Goal: Task Accomplishment & Management: Use online tool/utility

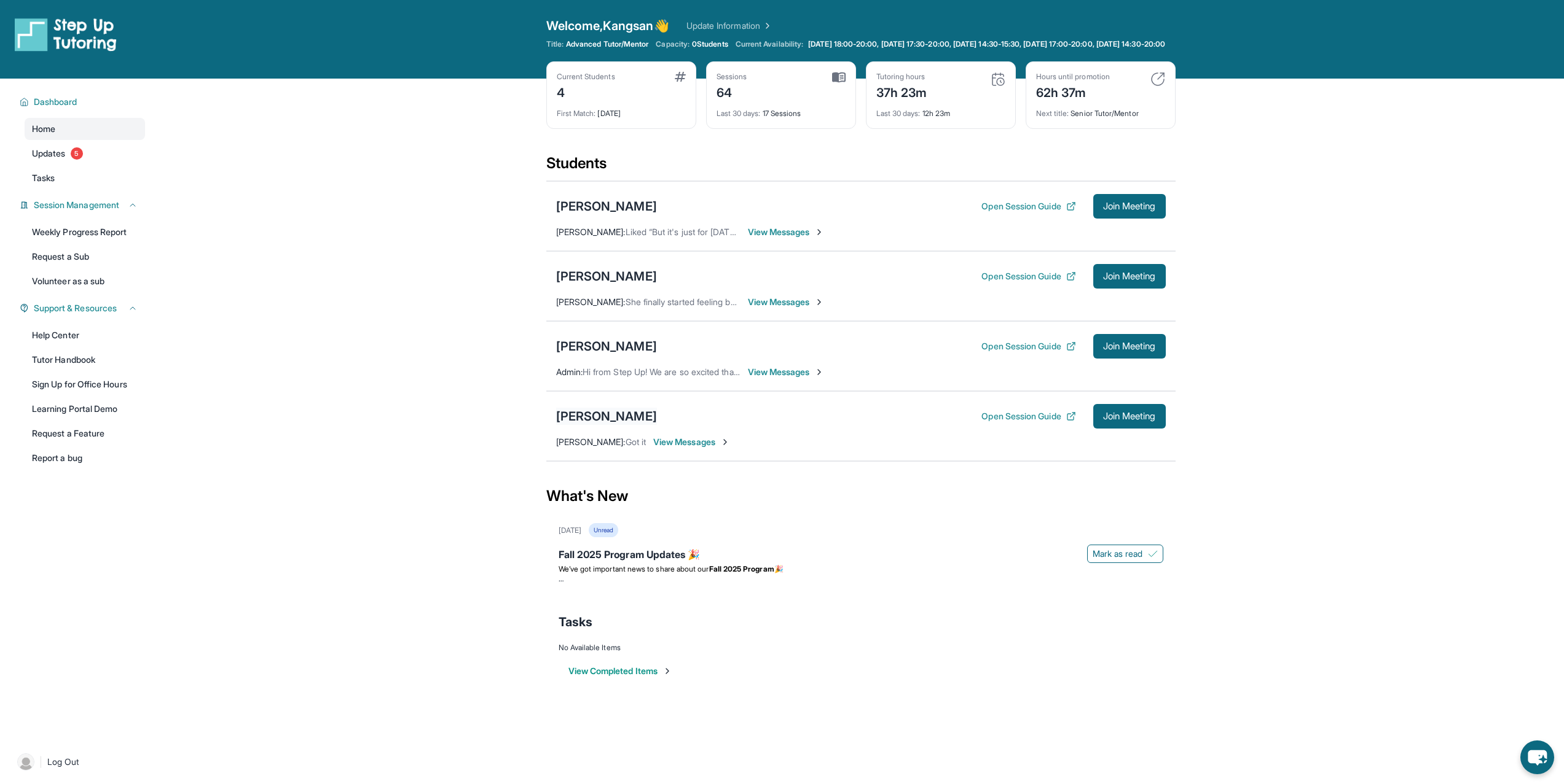
click at [611, 425] on div "[PERSON_NAME]" at bounding box center [606, 417] width 100 height 18
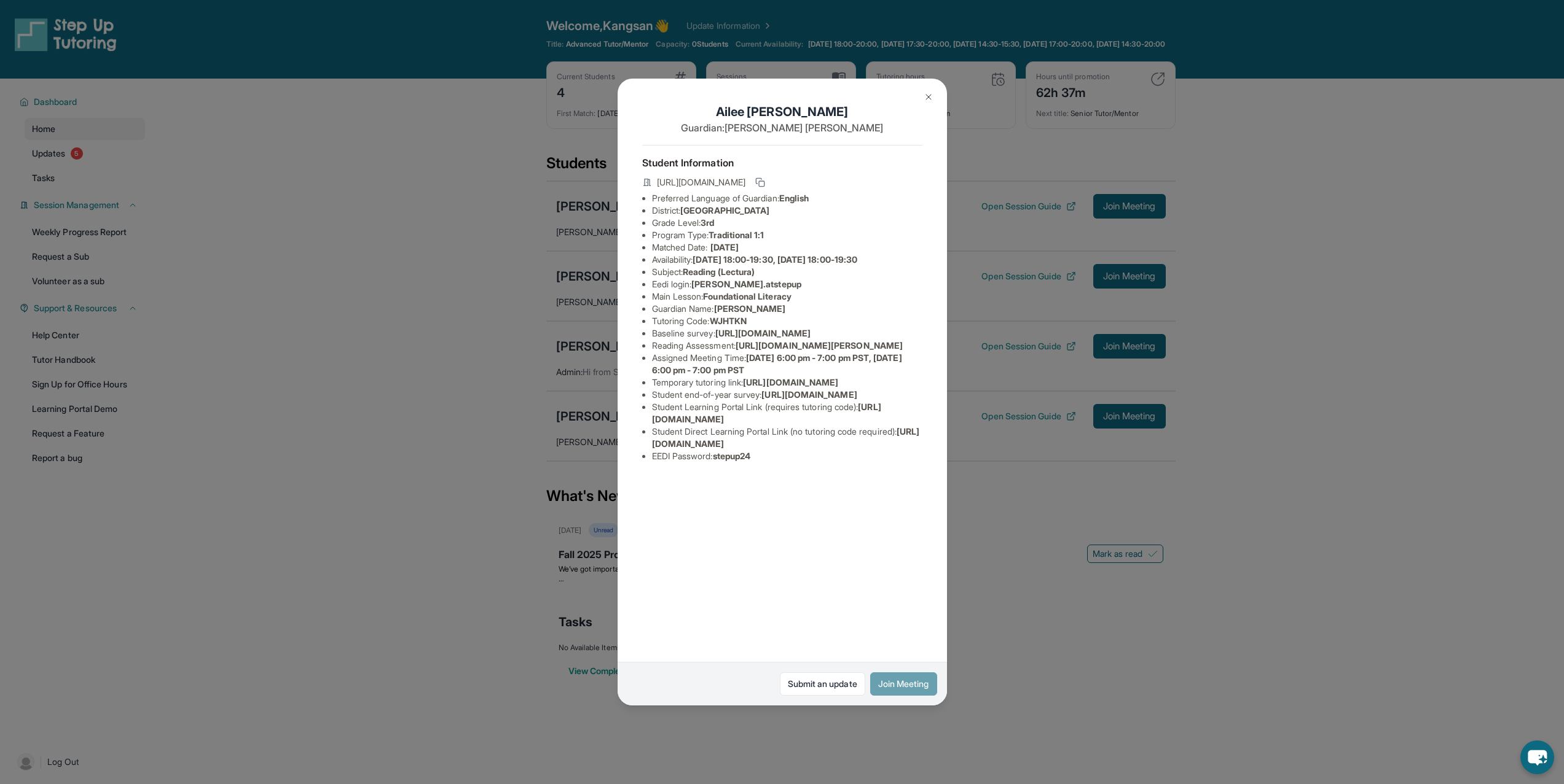
click at [896, 691] on button "Join Meeting" at bounding box center [903, 684] width 67 height 23
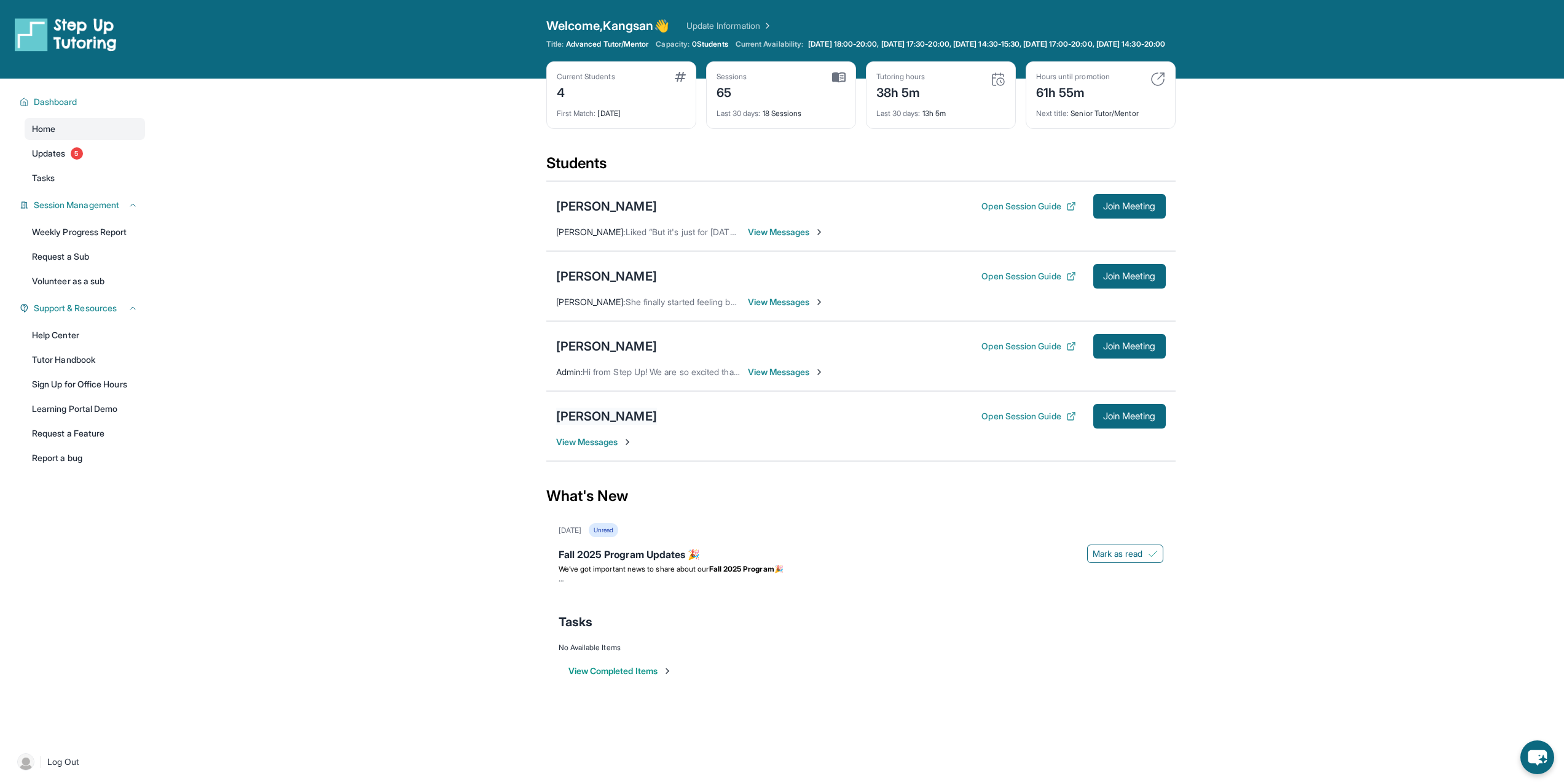
click at [610, 425] on div "[PERSON_NAME]" at bounding box center [606, 417] width 100 height 18
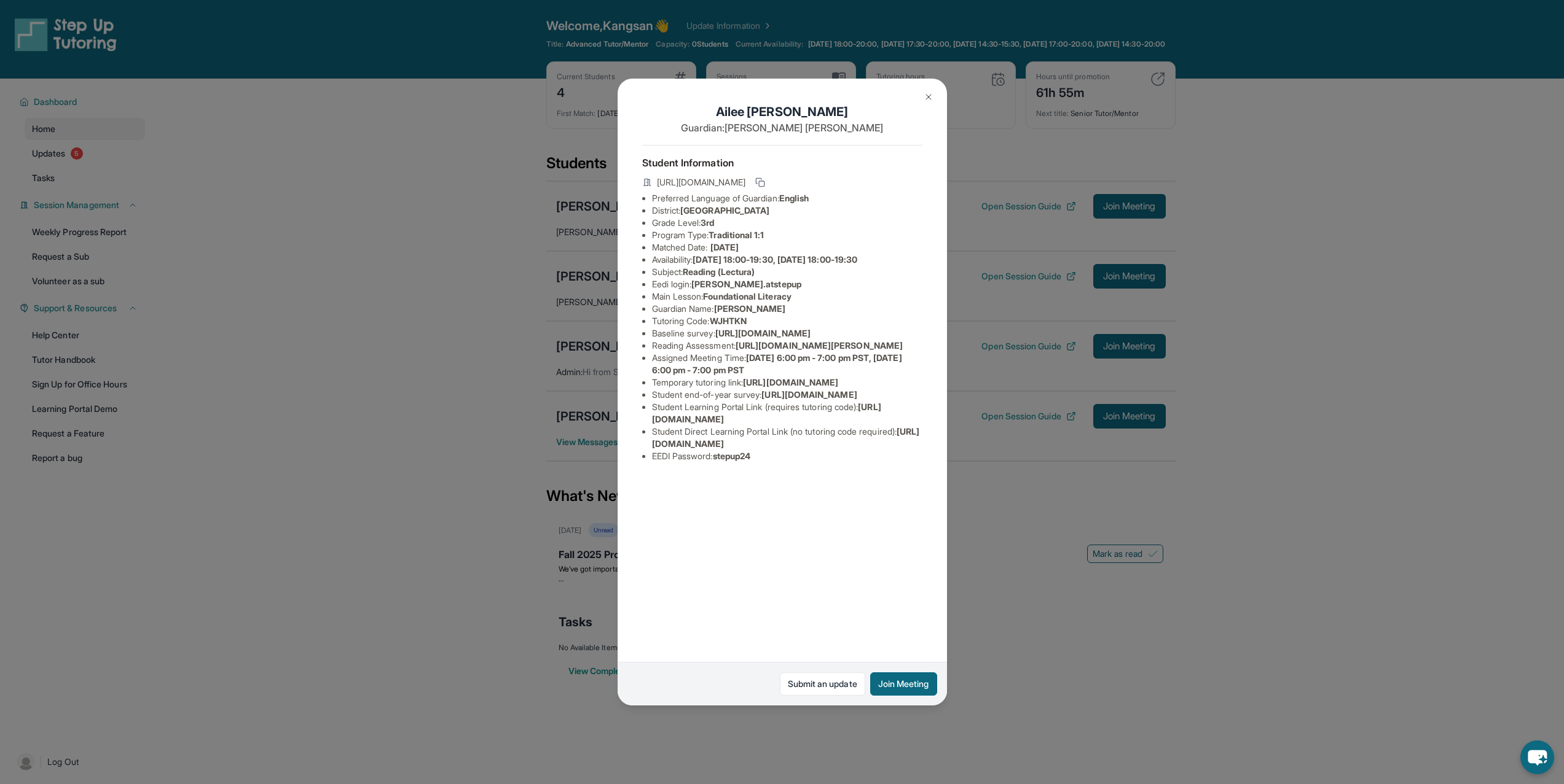
scroll to position [0, 439]
drag, startPoint x: 644, startPoint y: 343, endPoint x: 942, endPoint y: 371, distance: 299.3
click at [942, 371] on div "[PERSON_NAME] Guardian: [PERSON_NAME] Student Information [URL][DOMAIN_NAME] Pr…" at bounding box center [782, 392] width 329 height 627
click at [898, 371] on div "[PERSON_NAME] Guardian: [PERSON_NAME] Student Information [URL][DOMAIN_NAME] Pr…" at bounding box center [782, 392] width 329 height 627
drag, startPoint x: 700, startPoint y: 417, endPoint x: 575, endPoint y: 410, distance: 125.2
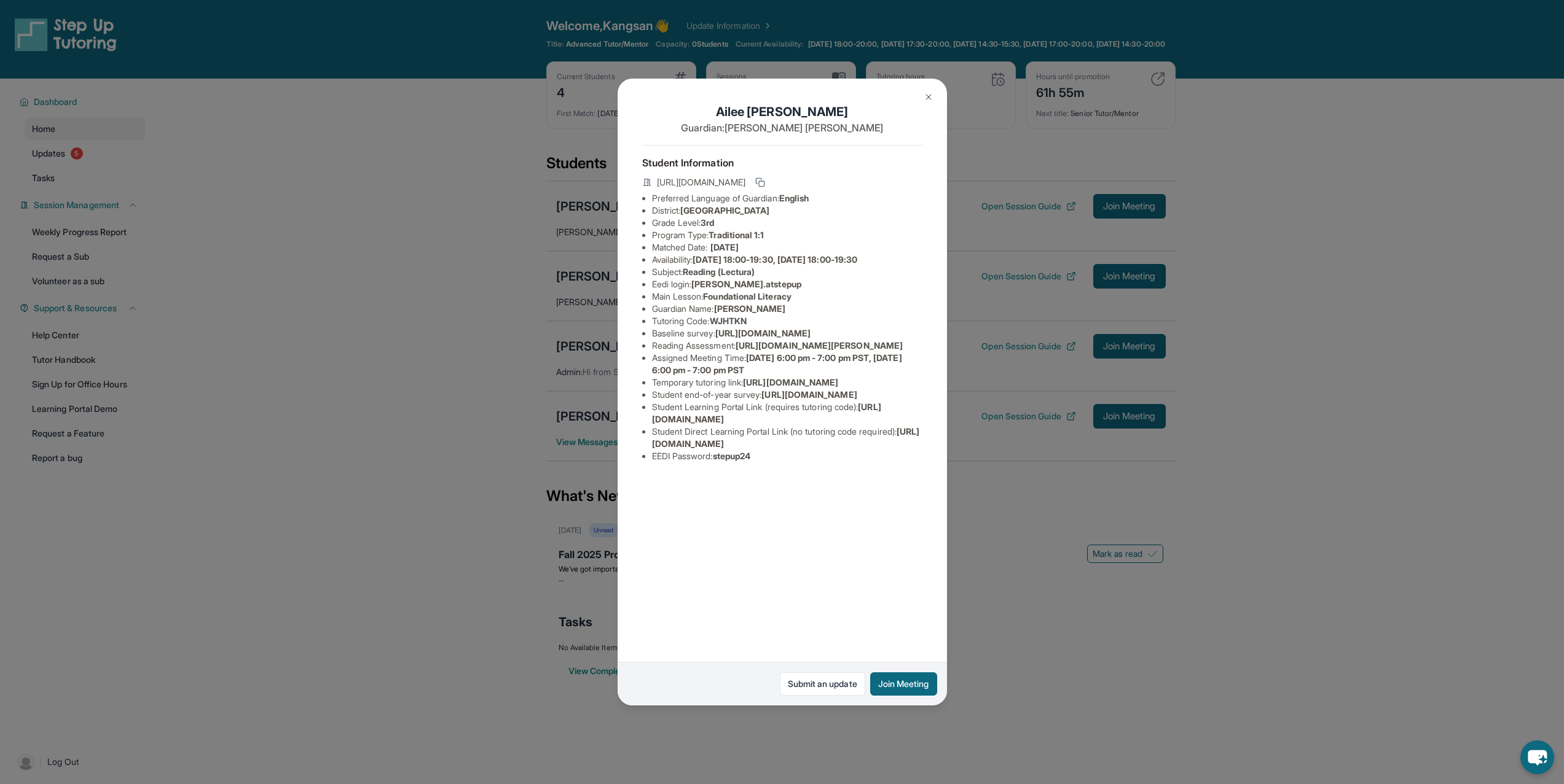
click at [545, 419] on div "[PERSON_NAME] Guardian: [PERSON_NAME] Student Information [URL][DOMAIN_NAME] Pr…" at bounding box center [782, 392] width 1564 height 784
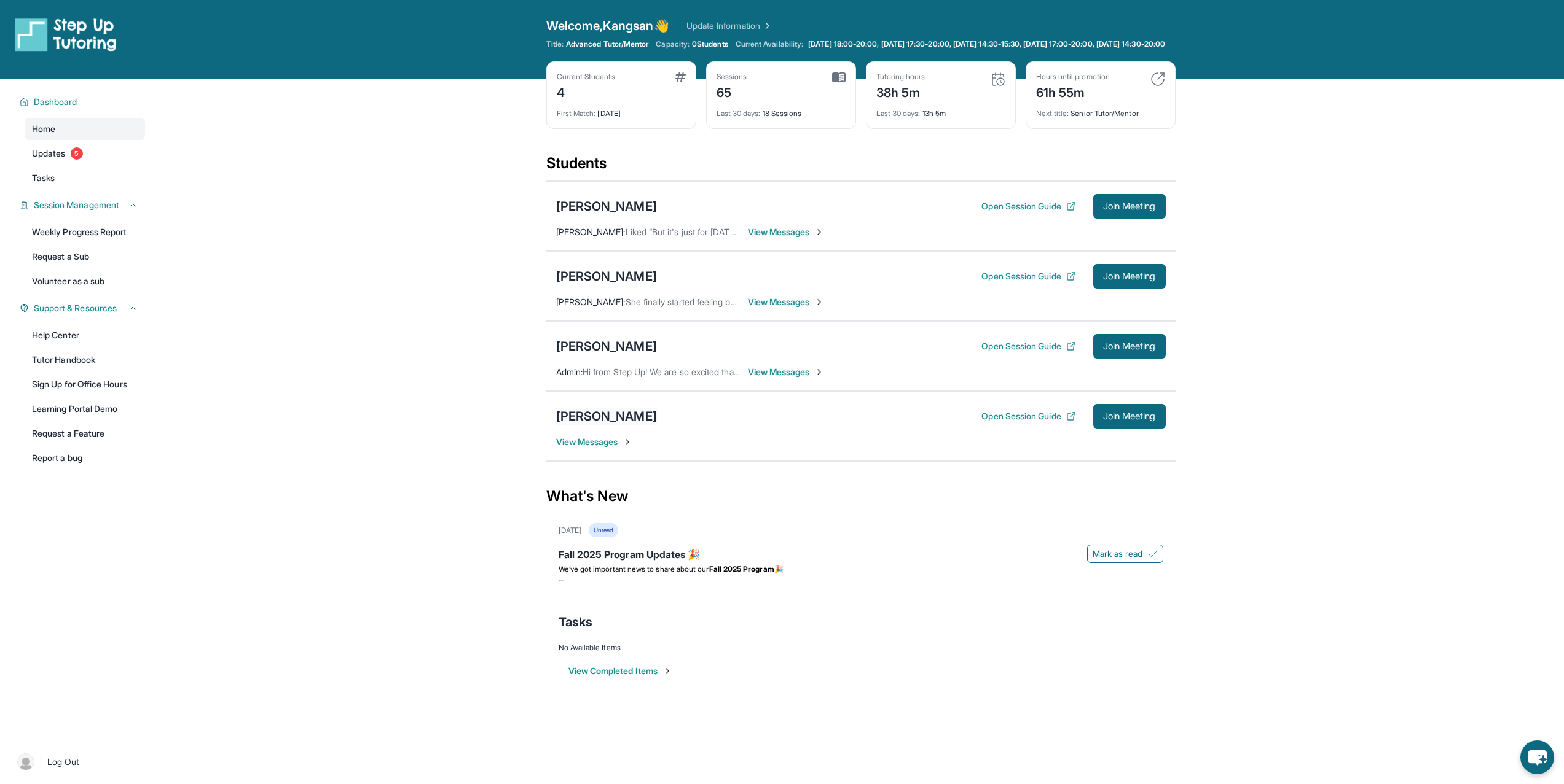
click at [601, 425] on div "[PERSON_NAME]" at bounding box center [606, 417] width 100 height 18
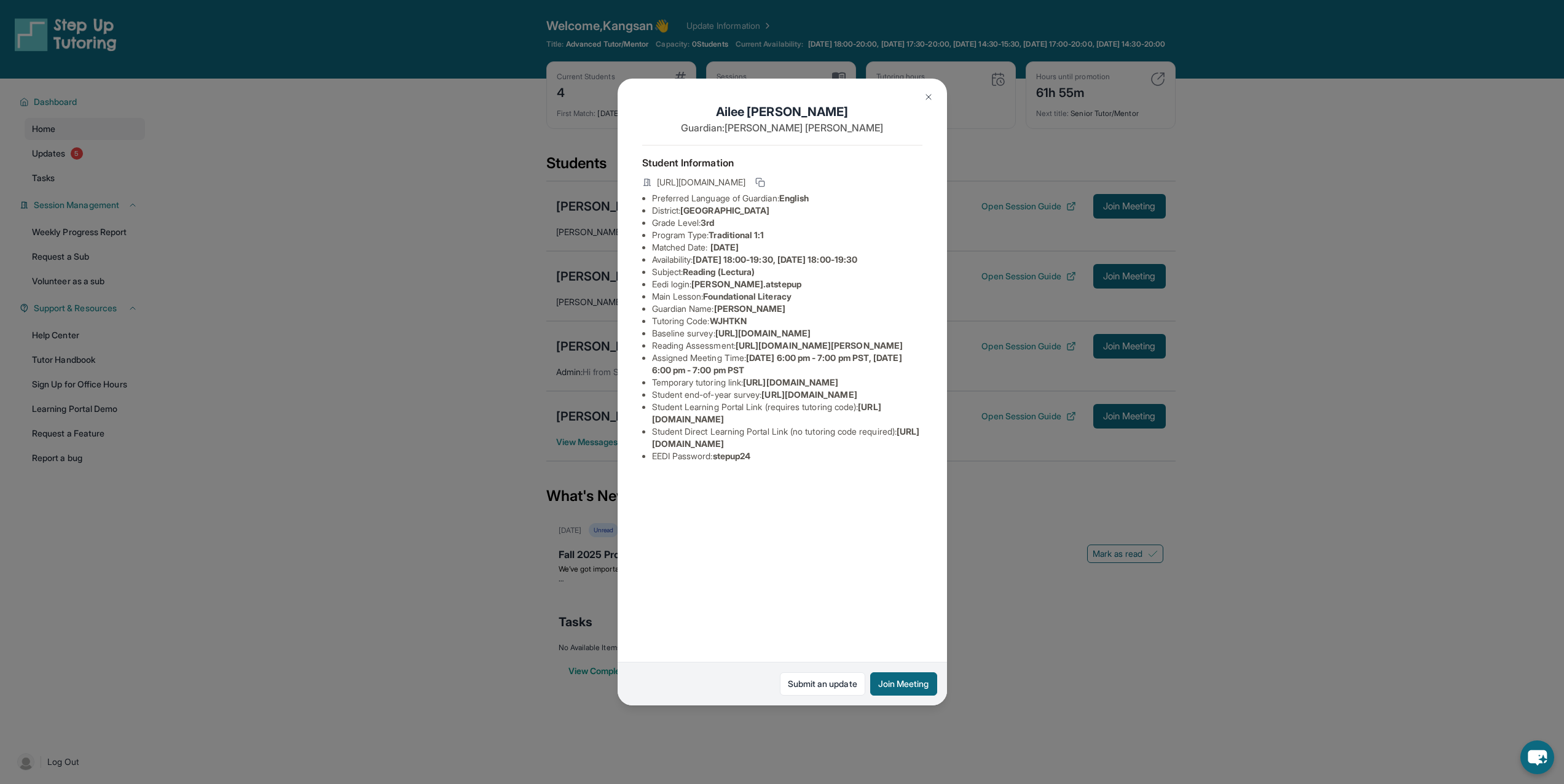
drag, startPoint x: 435, startPoint y: 287, endPoint x: 428, endPoint y: 76, distance: 211.1
click at [441, 288] on div "[PERSON_NAME] Guardian: [PERSON_NAME] Student Information [URL][DOMAIN_NAME] Pr…" at bounding box center [782, 392] width 1564 height 784
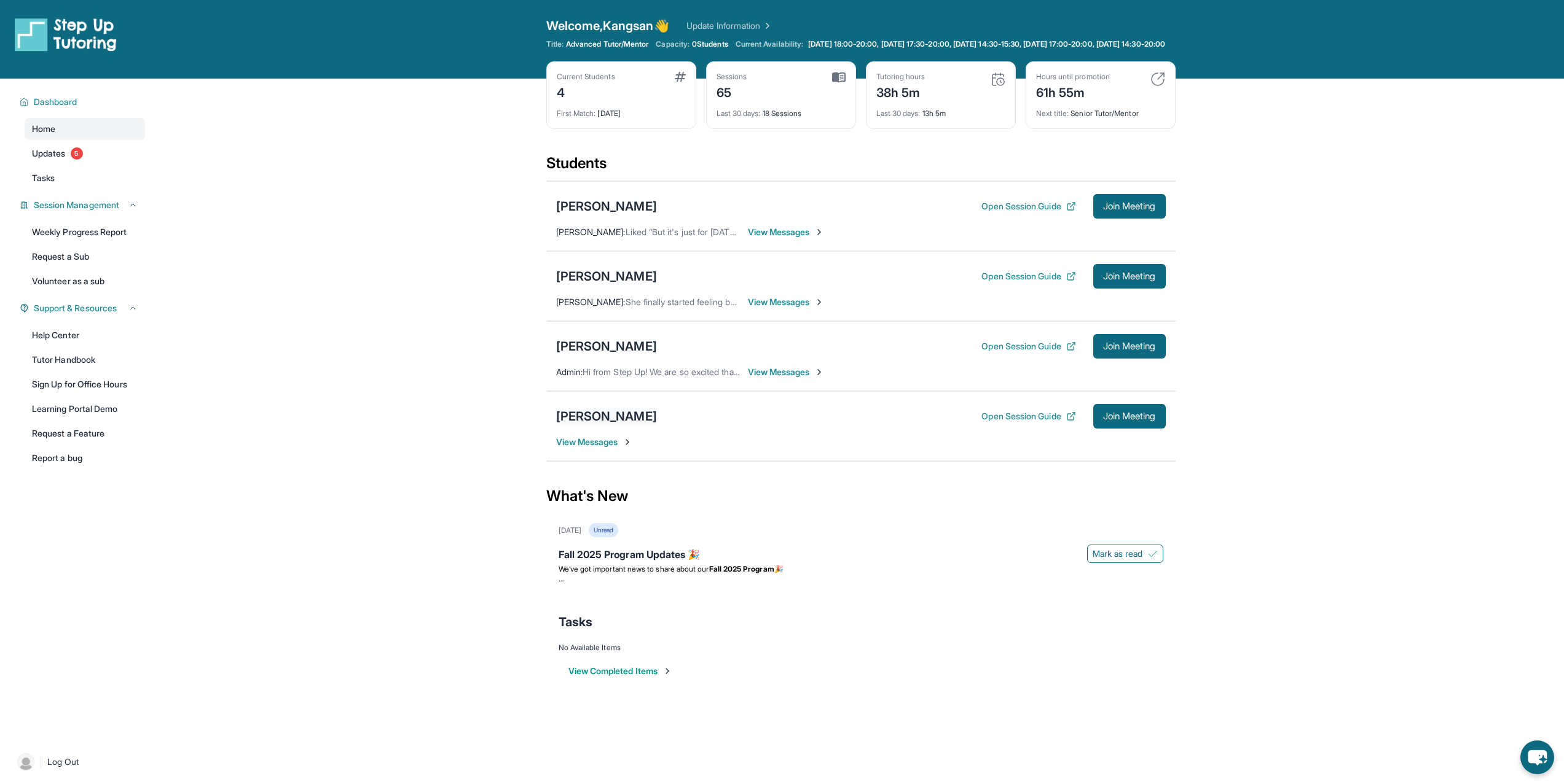
click at [611, 425] on div "[PERSON_NAME]" at bounding box center [606, 417] width 100 height 18
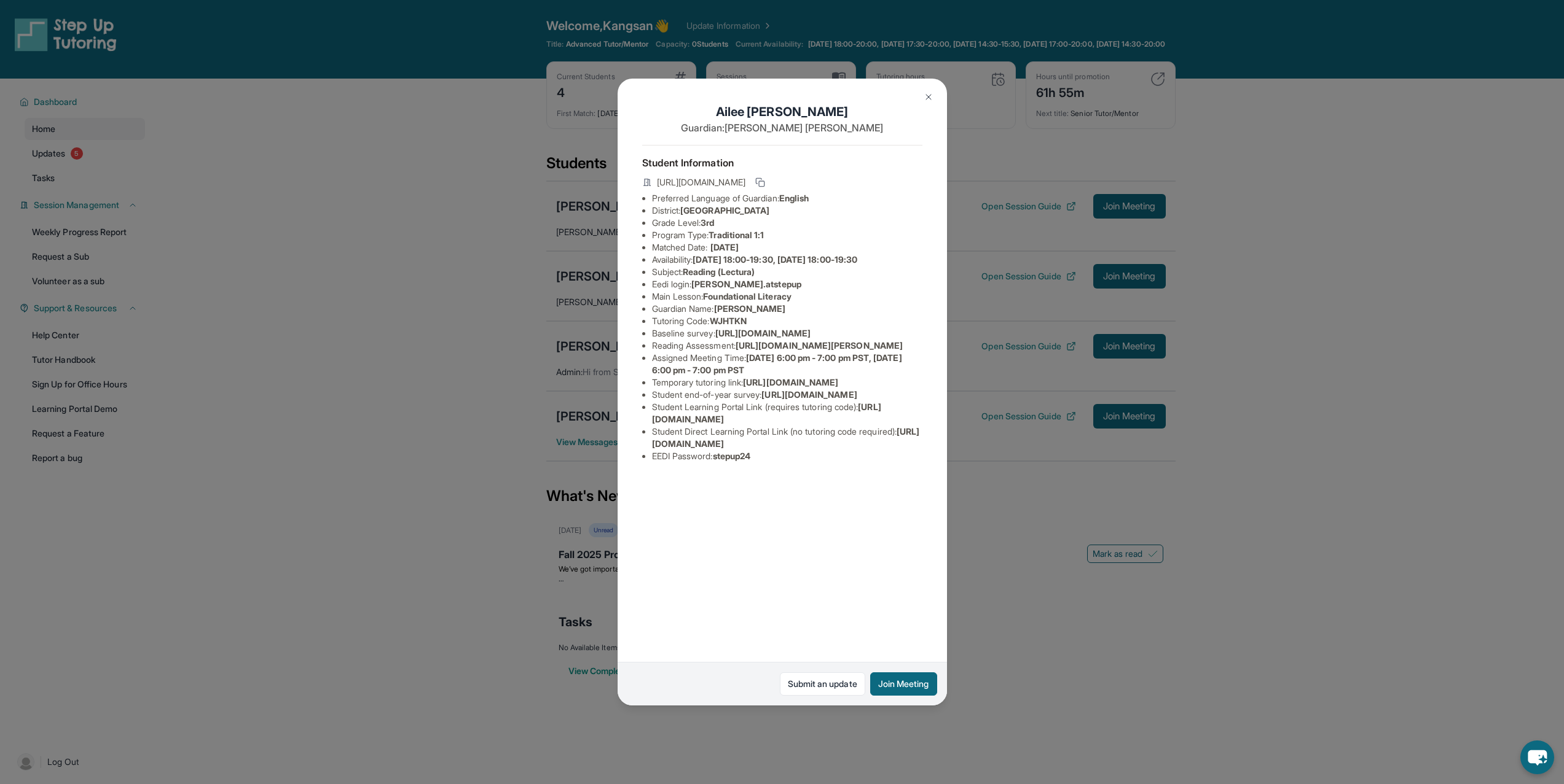
drag, startPoint x: 656, startPoint y: 347, endPoint x: 917, endPoint y: 371, distance: 262.1
click at [917, 371] on div "[PERSON_NAME] Guardian: [PERSON_NAME] Student Information [URL][DOMAIN_NAME] Pr…" at bounding box center [782, 392] width 329 height 627
copy span "[URL][DOMAIN_NAME]"
click at [862, 366] on div "[PERSON_NAME] Guardian: [PERSON_NAME] Student Information [URL][DOMAIN_NAME] Pr…" at bounding box center [782, 392] width 329 height 627
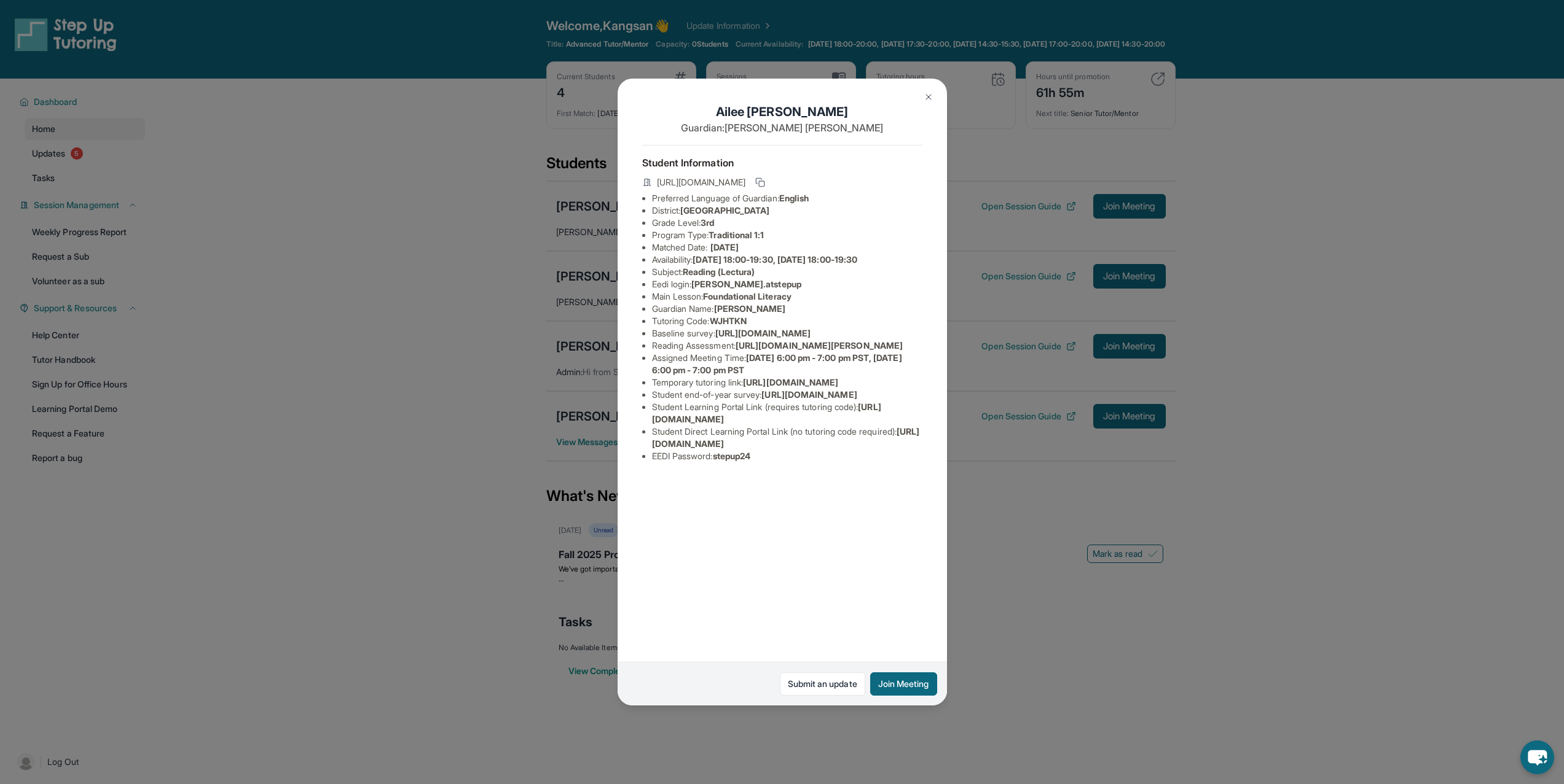
drag, startPoint x: 676, startPoint y: 392, endPoint x: 576, endPoint y: 388, distance: 100.1
click at [560, 388] on div "[PERSON_NAME] Guardian: [PERSON_NAME] Student Information [URL][DOMAIN_NAME] Pr…" at bounding box center [782, 392] width 1564 height 784
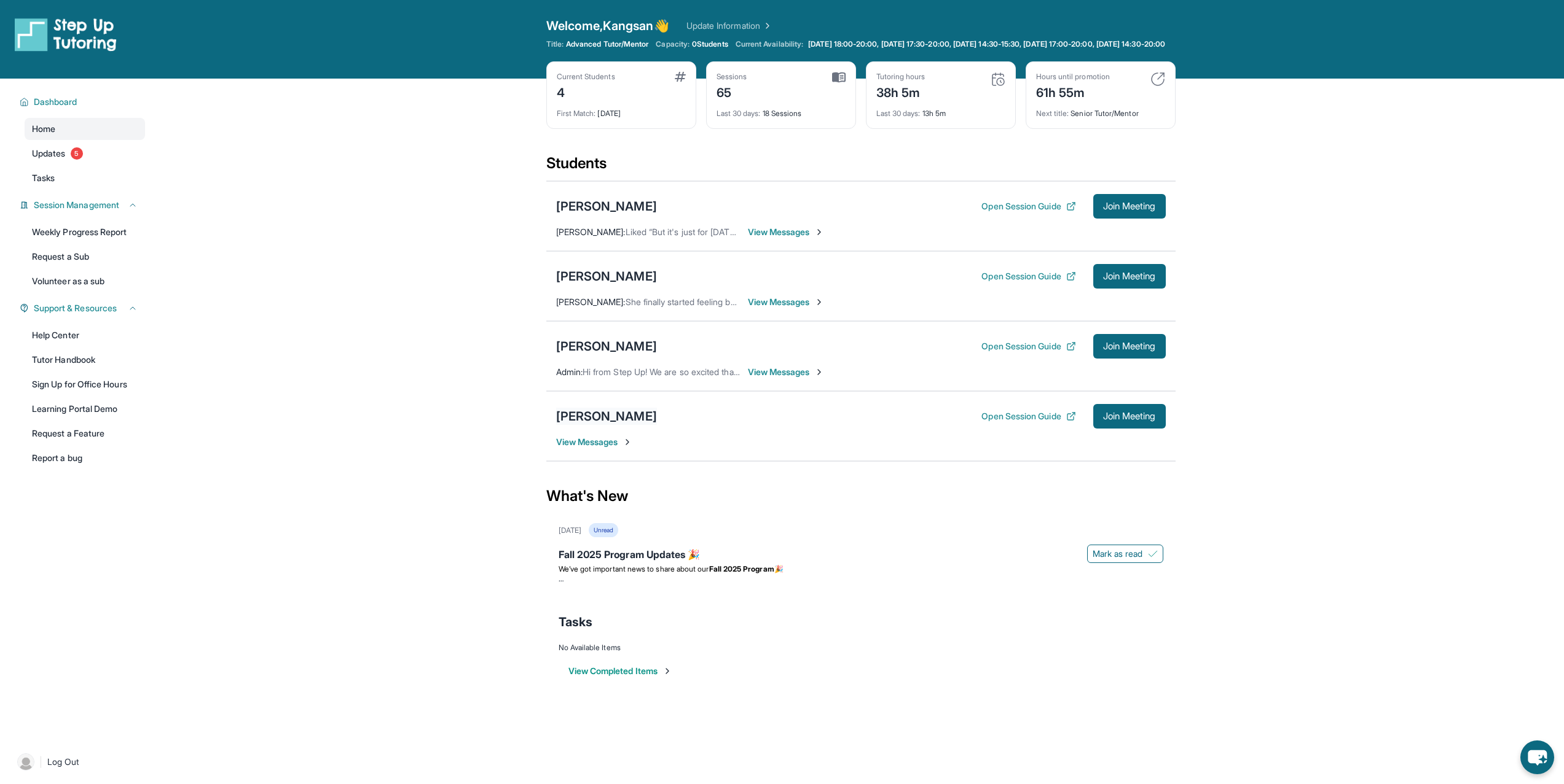
click at [583, 422] on div "[PERSON_NAME]" at bounding box center [606, 417] width 100 height 18
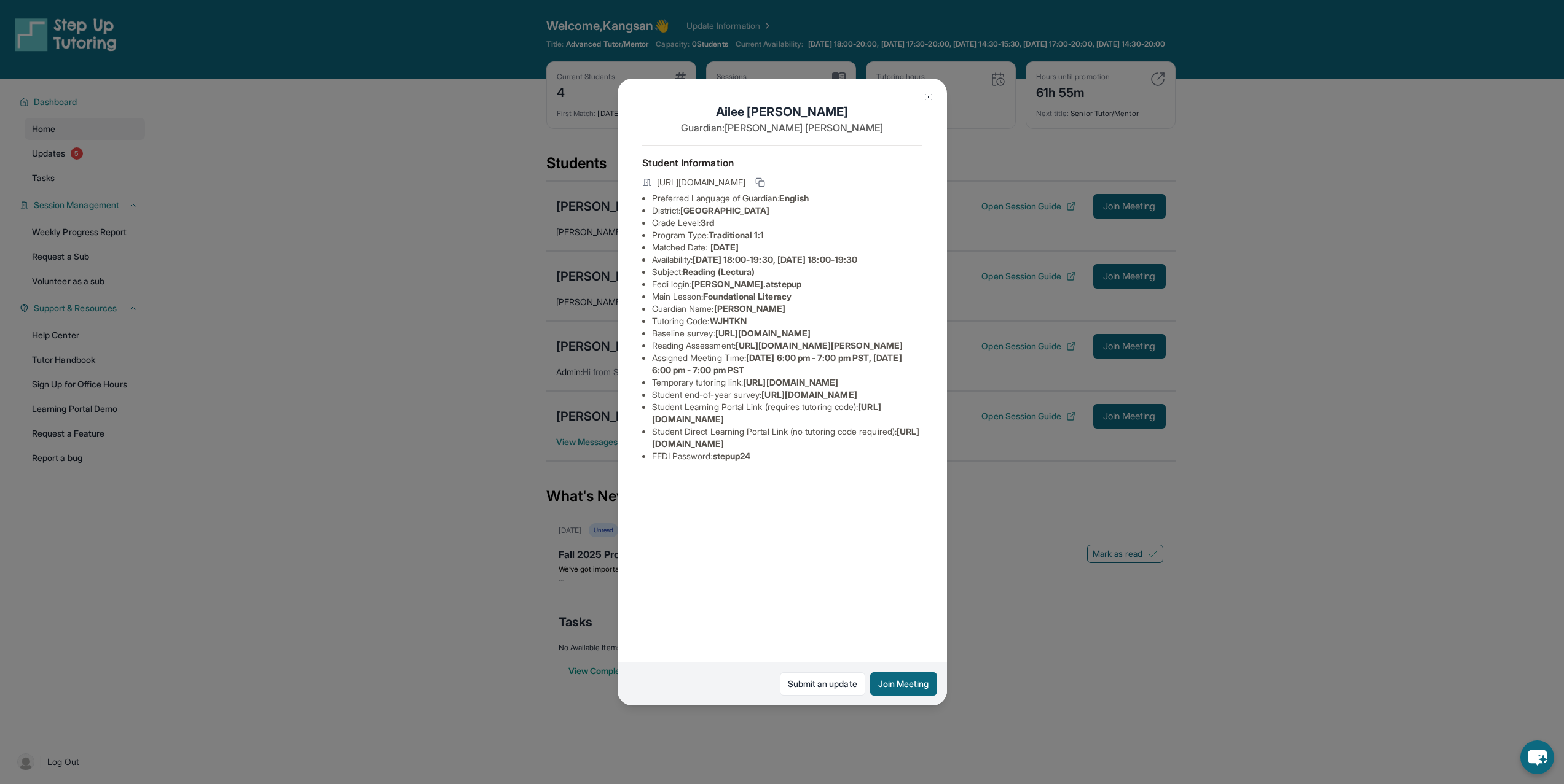
scroll to position [0, 439]
drag, startPoint x: 650, startPoint y: 342, endPoint x: 894, endPoint y: 365, distance: 245.1
click at [894, 365] on div "[PERSON_NAME] Guardian: [PERSON_NAME] Student Information [URL][DOMAIN_NAME] Pr…" at bounding box center [782, 392] width 329 height 627
copy span "[URL][DOMAIN_NAME]"
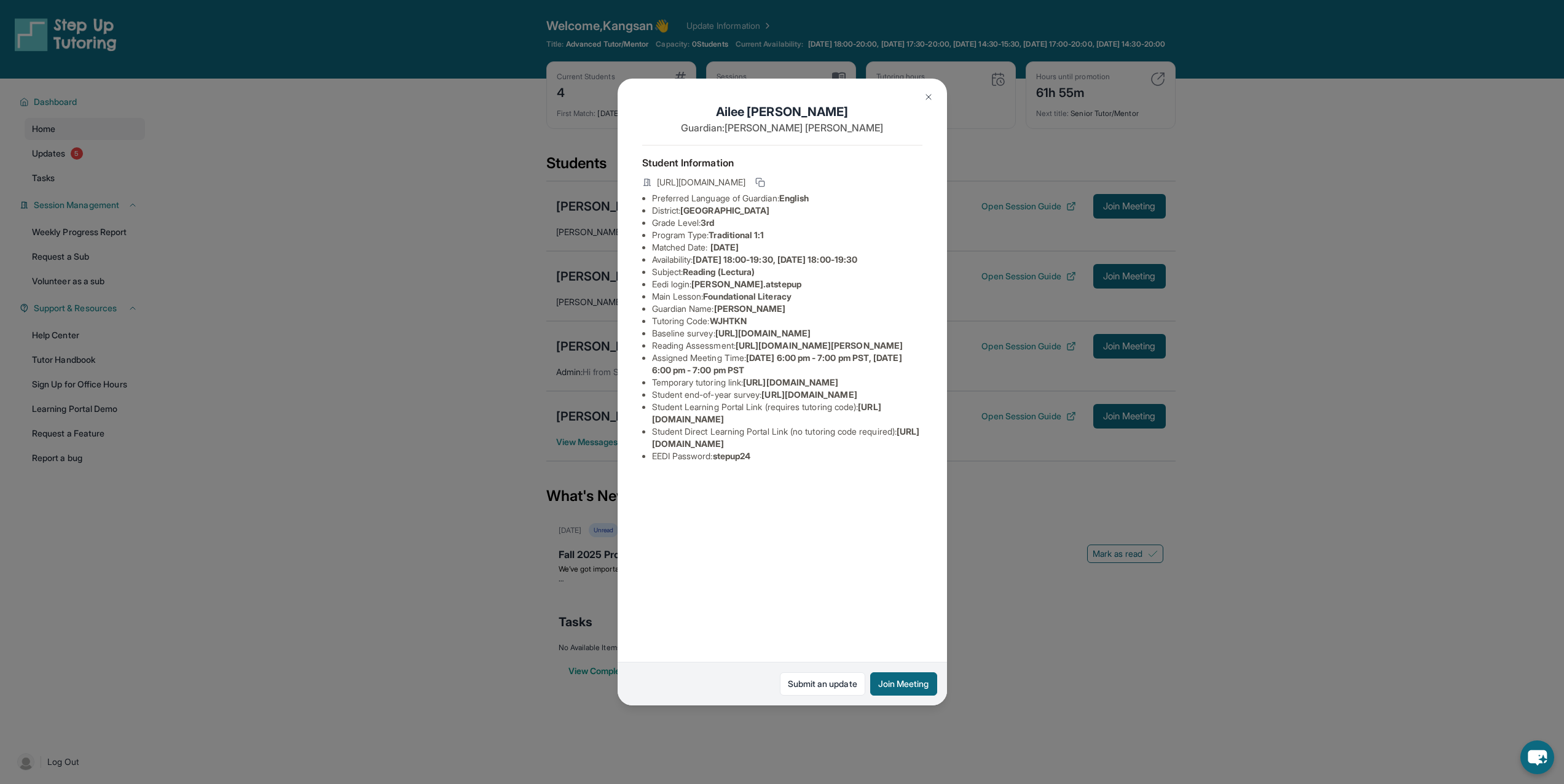
drag, startPoint x: 746, startPoint y: 504, endPoint x: 553, endPoint y: 509, distance: 193.1
click at [553, 509] on div "[PERSON_NAME] Guardian: [PERSON_NAME] Student Information [URL][DOMAIN_NAME] Pr…" at bounding box center [782, 392] width 1564 height 784
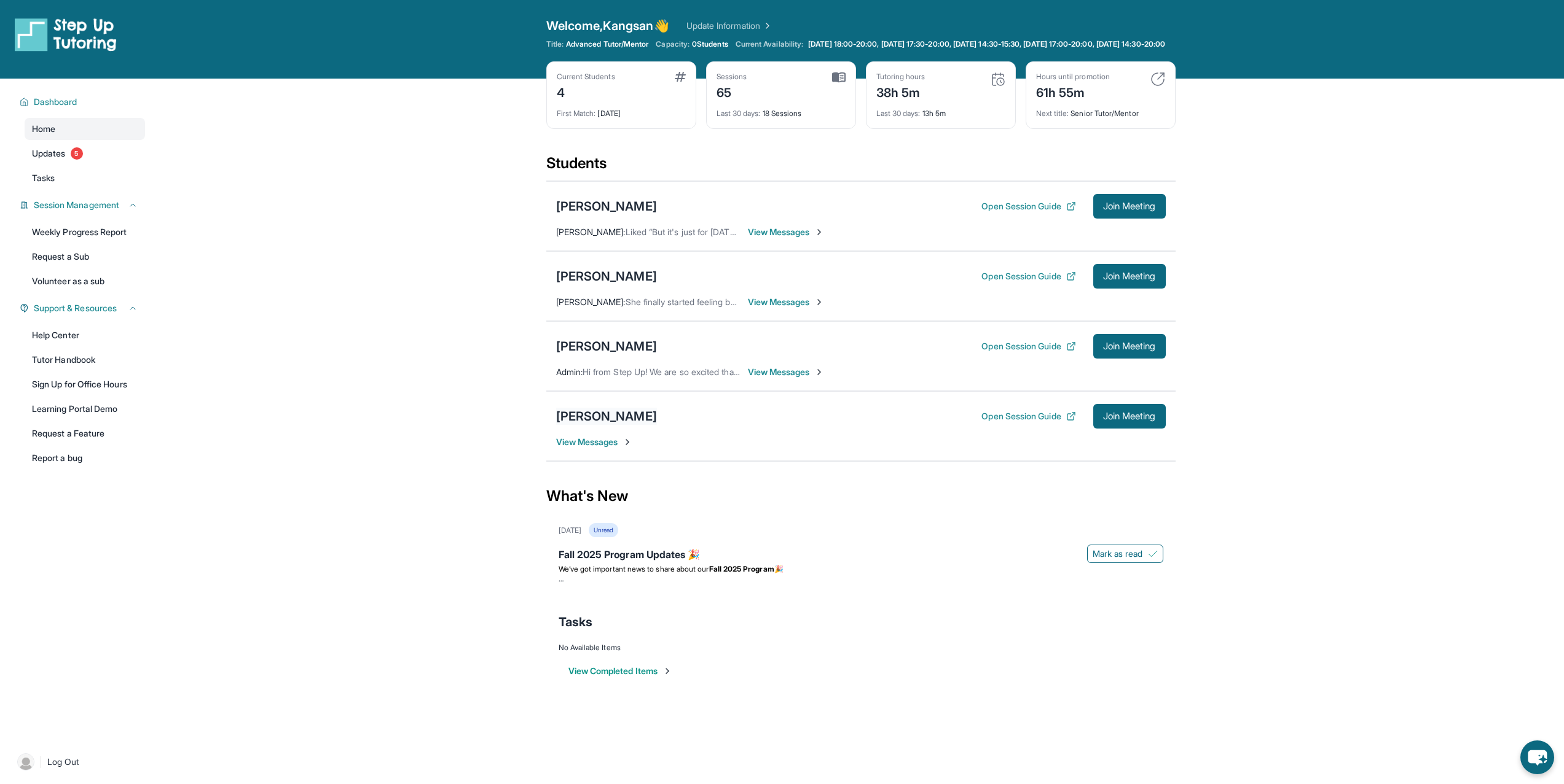
click at [586, 423] on div "[PERSON_NAME]" at bounding box center [606, 417] width 100 height 18
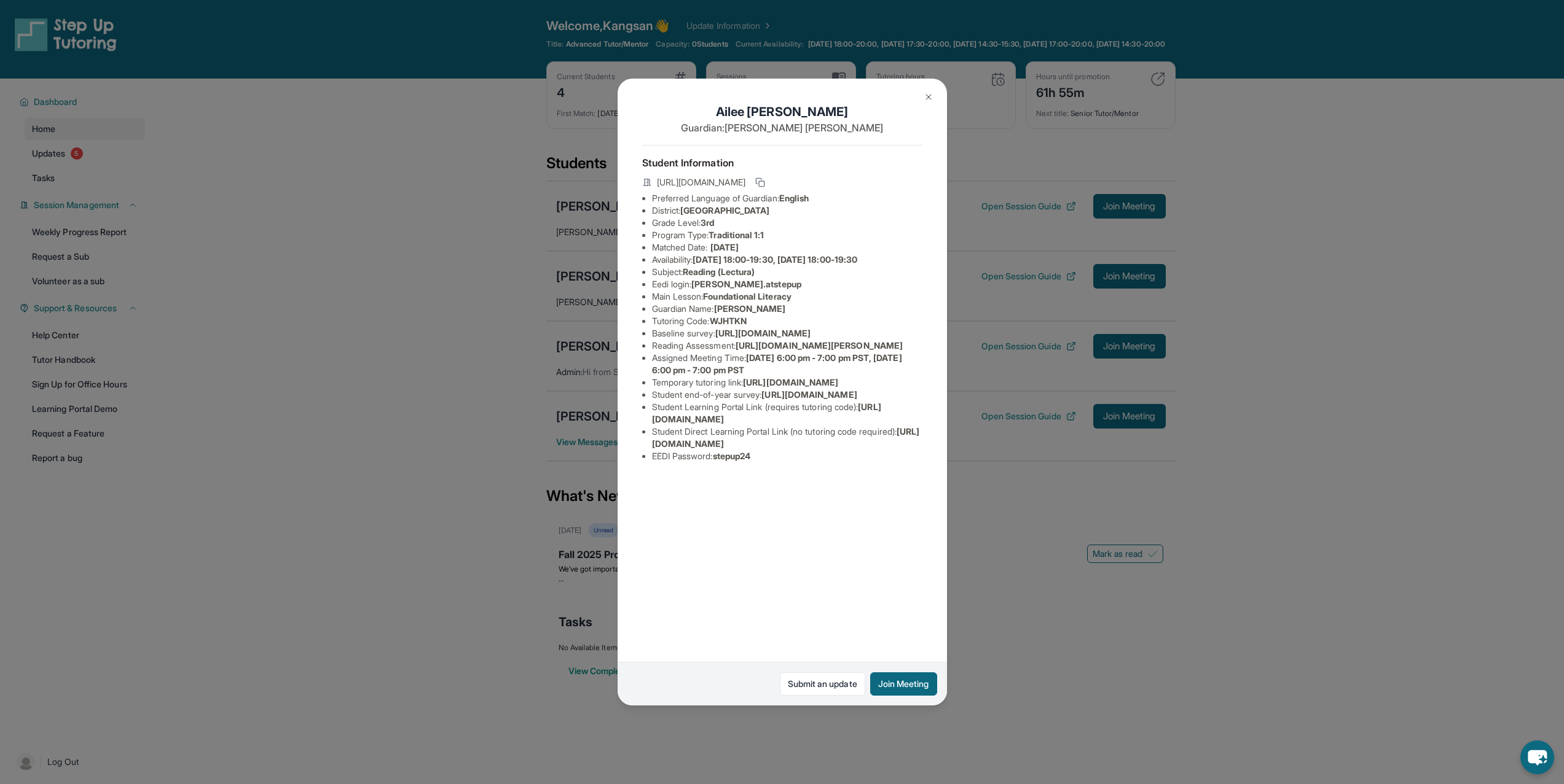
drag, startPoint x: 741, startPoint y: 380, endPoint x: 917, endPoint y: 406, distance: 177.9
click at [917, 352] on li "Reading Assessment : [URL][DOMAIN_NAME][PERSON_NAME]" at bounding box center [786, 346] width 270 height 13
copy li "[URL][DOMAIN_NAME][PERSON_NAME]"
